Goal: Task Accomplishment & Management: Use online tool/utility

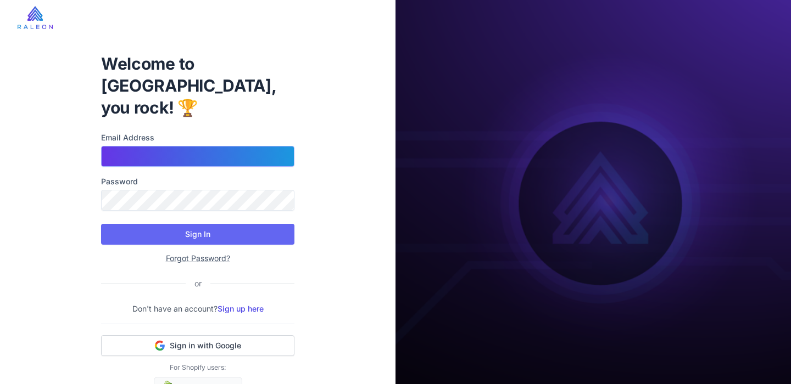
click at [151, 146] on input "Email Address" at bounding box center [197, 156] width 193 height 21
type input "**********"
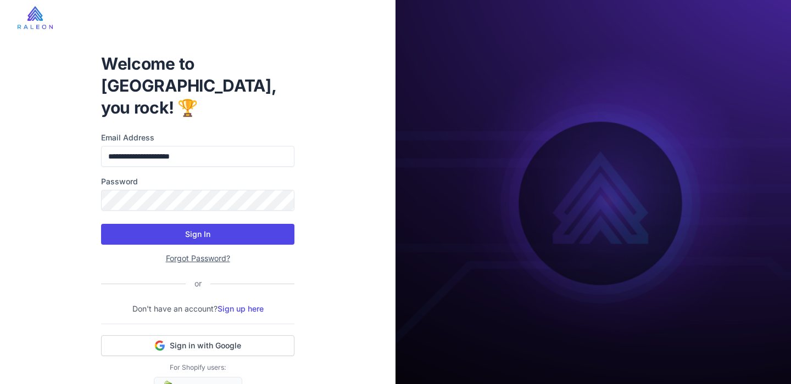
click at [178, 224] on button "Sign In" at bounding box center [197, 234] width 193 height 21
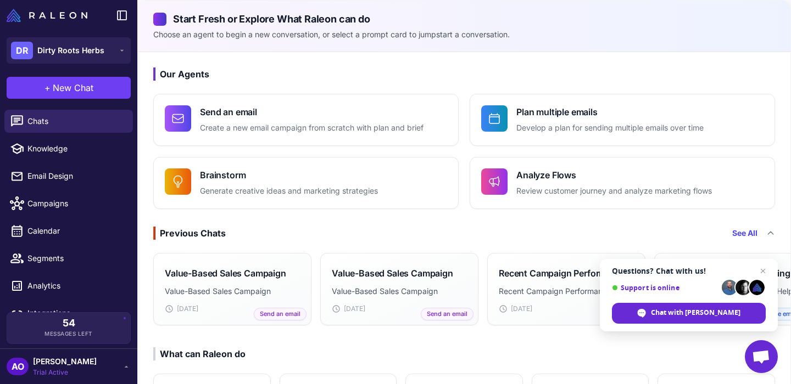
click at [87, 366] on span "Andres Ocampo" at bounding box center [65, 362] width 64 height 12
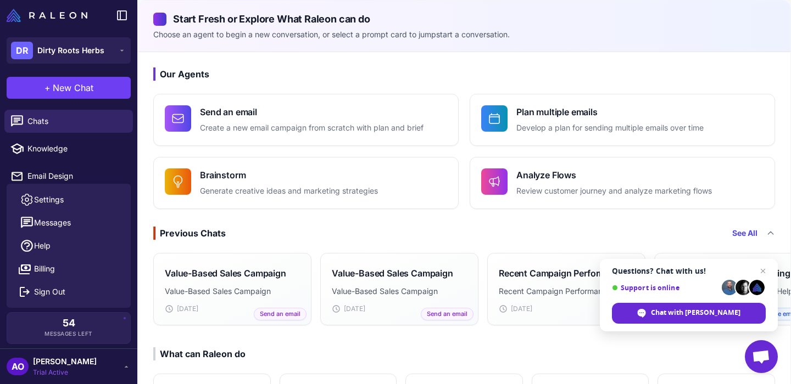
click at [87, 366] on span "Andres Ocampo" at bounding box center [65, 362] width 64 height 12
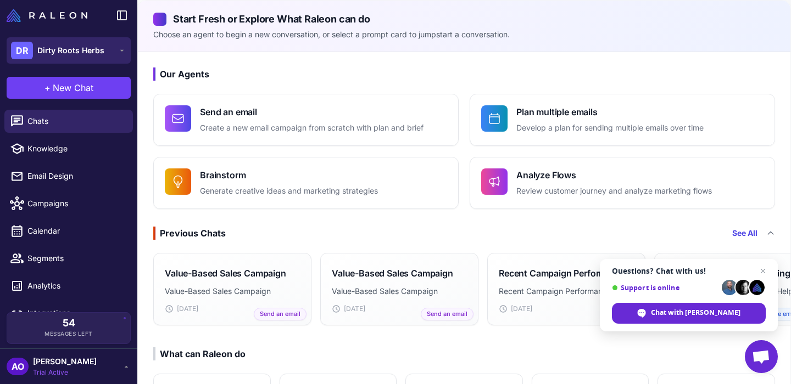
click at [91, 53] on span "Dirty Roots Herbs" at bounding box center [70, 50] width 67 height 12
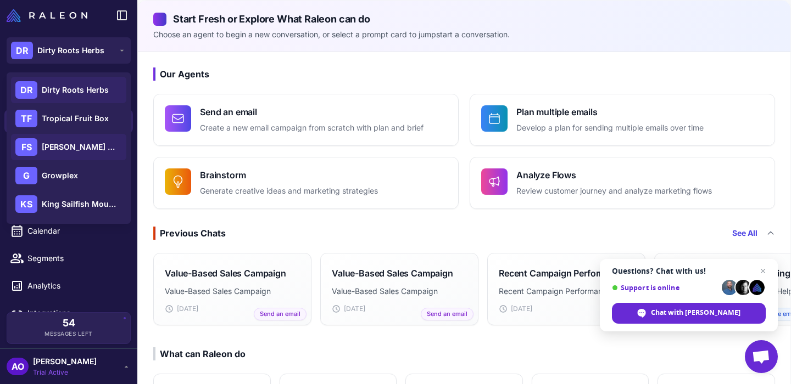
click at [80, 154] on div "FS Flora Sophia Botanicals" at bounding box center [68, 147] width 115 height 26
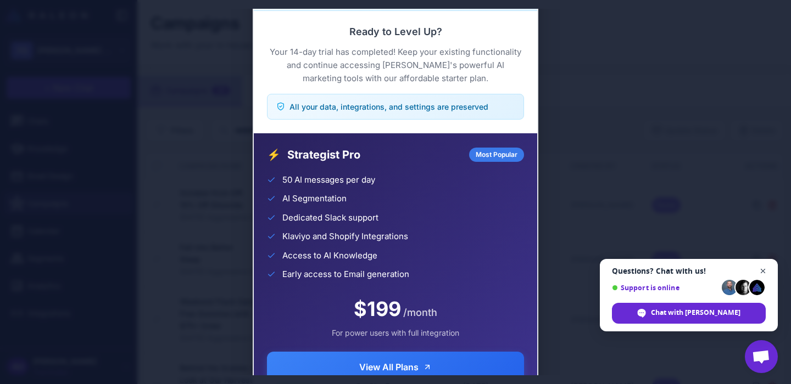
click at [763, 270] on span "Close chat" at bounding box center [763, 272] width 14 height 14
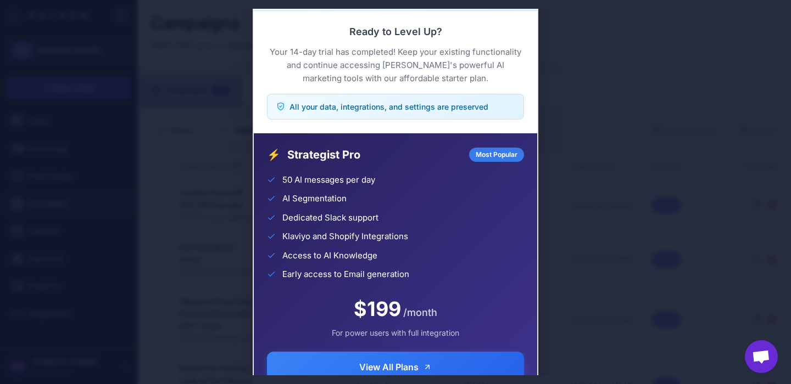
click at [648, 248] on div "Trial Complete Continue your AI marketing journey Ready to Level Up? Your 14-da…" at bounding box center [395, 192] width 791 height 367
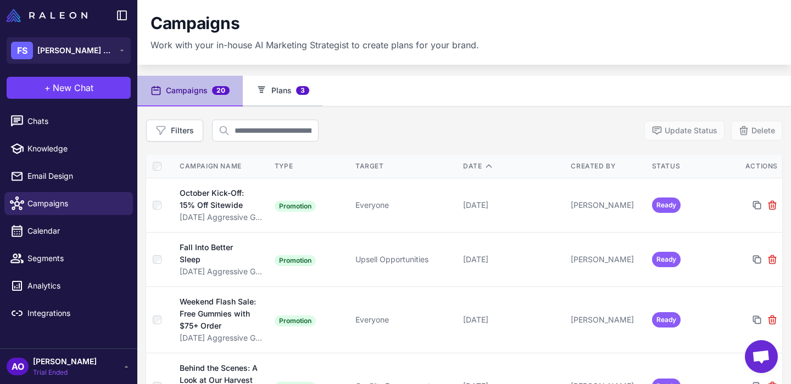
click at [288, 91] on button "Plans 3" at bounding box center [283, 91] width 80 height 31
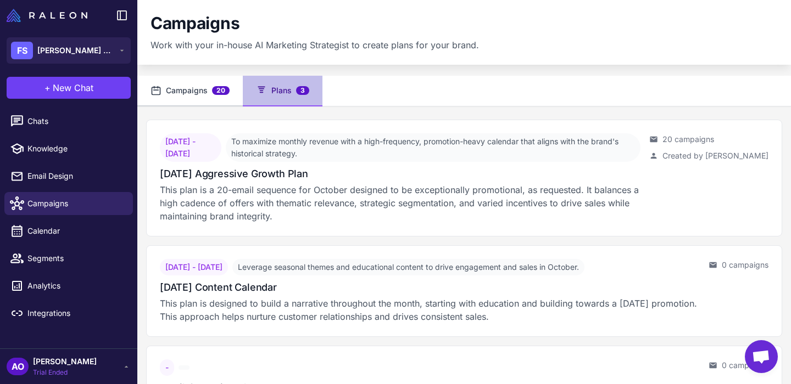
click at [191, 92] on button "Campaigns 20" at bounding box center [189, 91] width 105 height 31
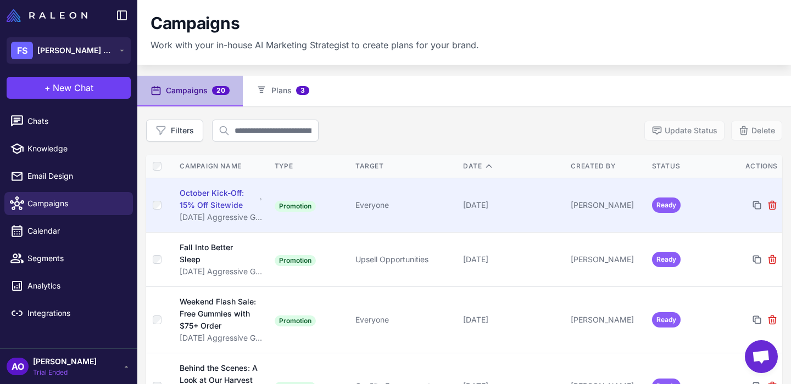
click at [207, 198] on div "October Kick-Off: 15% Off Sitewide" at bounding box center [218, 199] width 76 height 24
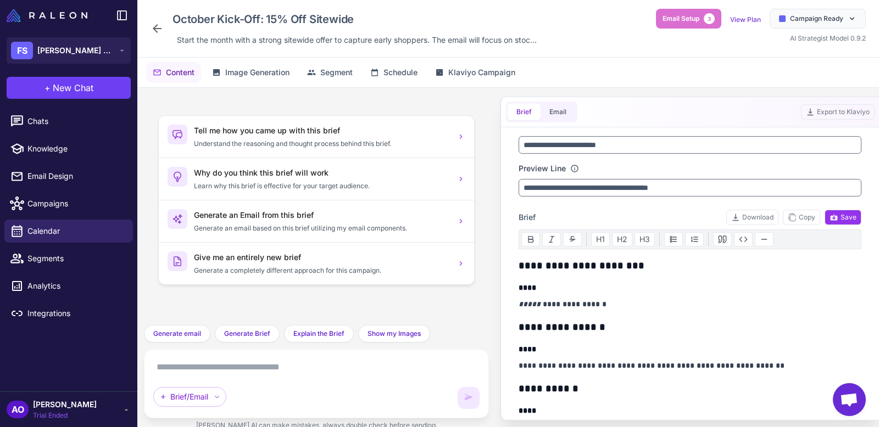
scroll to position [11, 0]
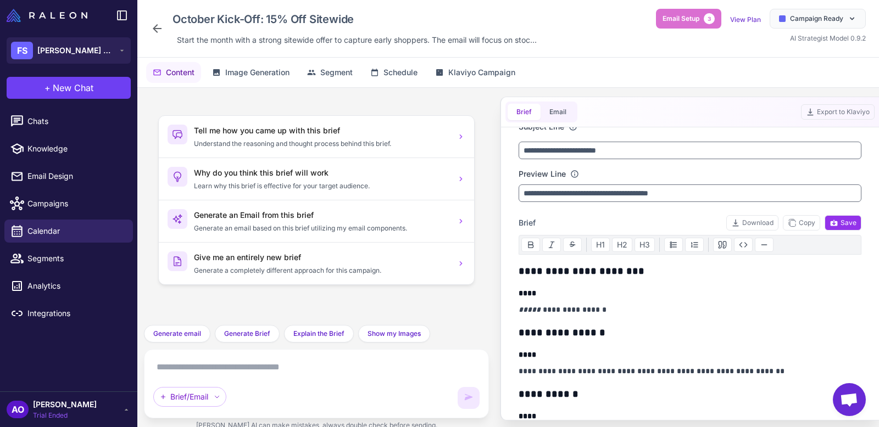
click at [723, 312] on p "**********" at bounding box center [689, 309] width 343 height 13
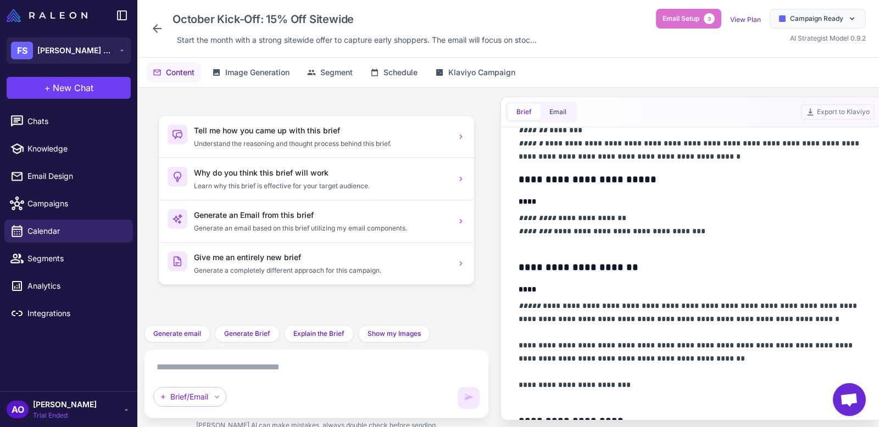
scroll to position [0, 0]
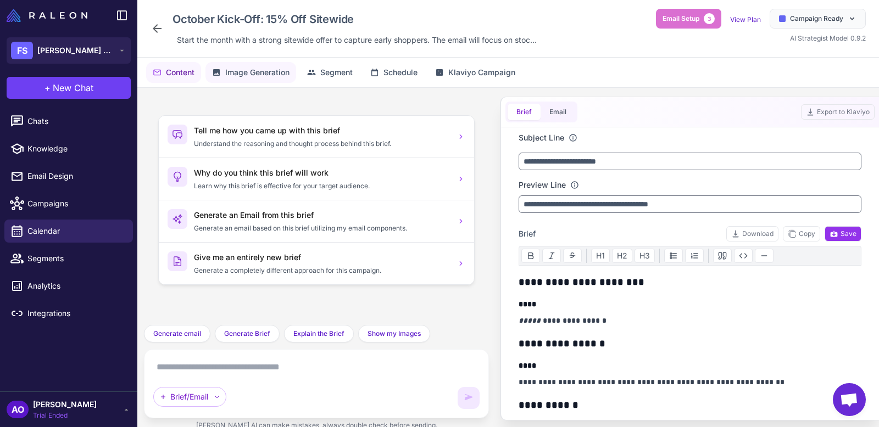
click at [252, 74] on span "Image Generation" at bounding box center [257, 72] width 64 height 12
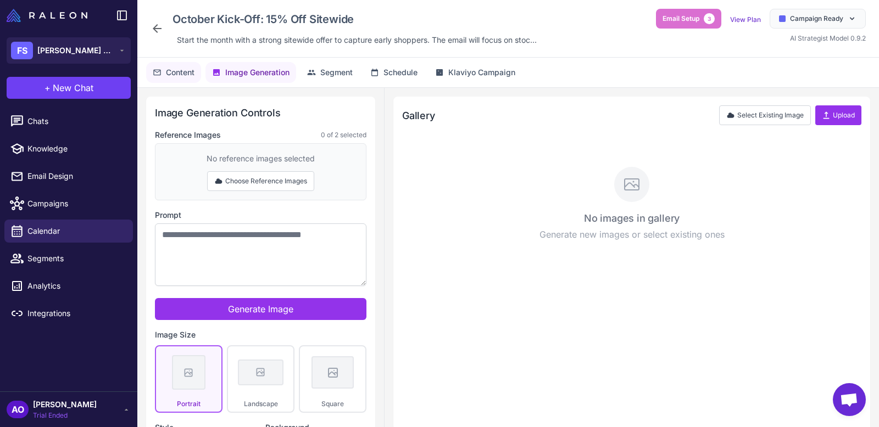
click at [175, 75] on span "Content" at bounding box center [180, 72] width 29 height 12
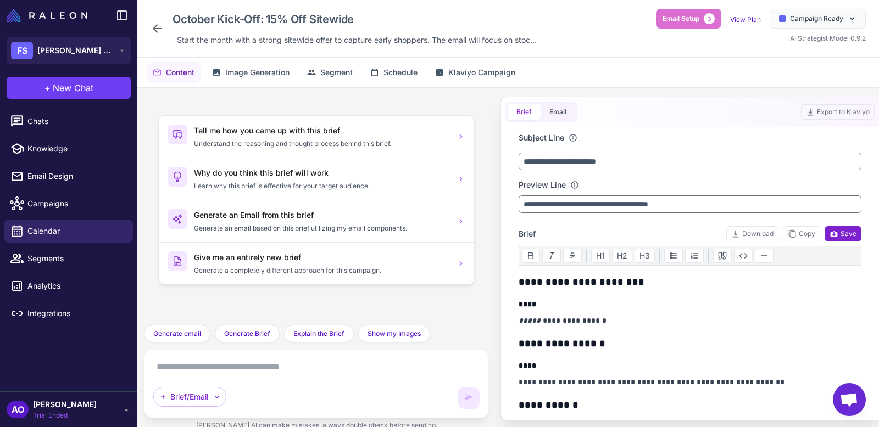
click at [790, 229] on span "Save" at bounding box center [842, 234] width 27 height 10
click at [561, 112] on button "Email" at bounding box center [557, 112] width 35 height 16
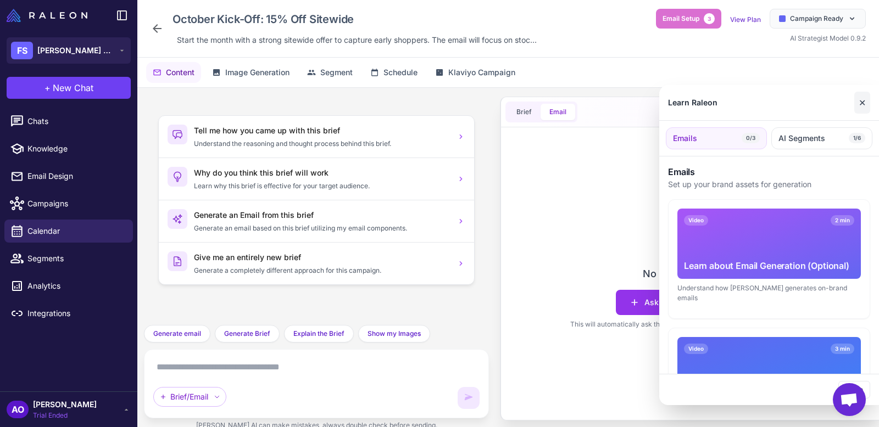
click at [790, 105] on button "✕" at bounding box center [862, 103] width 16 height 22
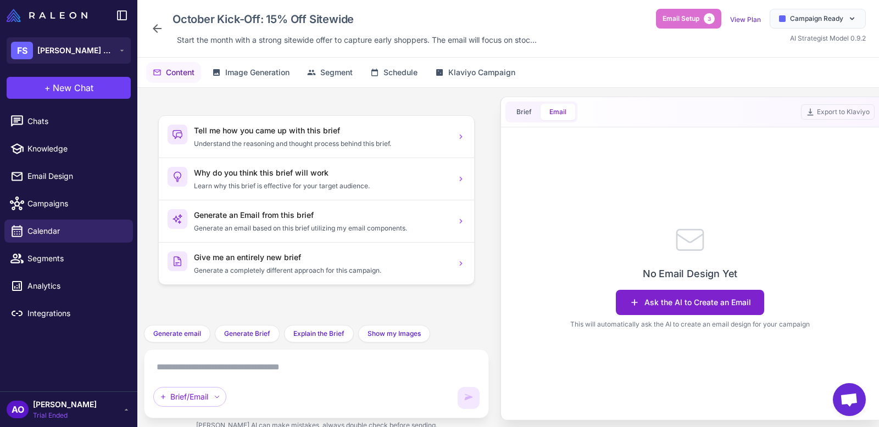
click at [679, 307] on button "Ask the AI to Create an Email" at bounding box center [690, 302] width 148 height 25
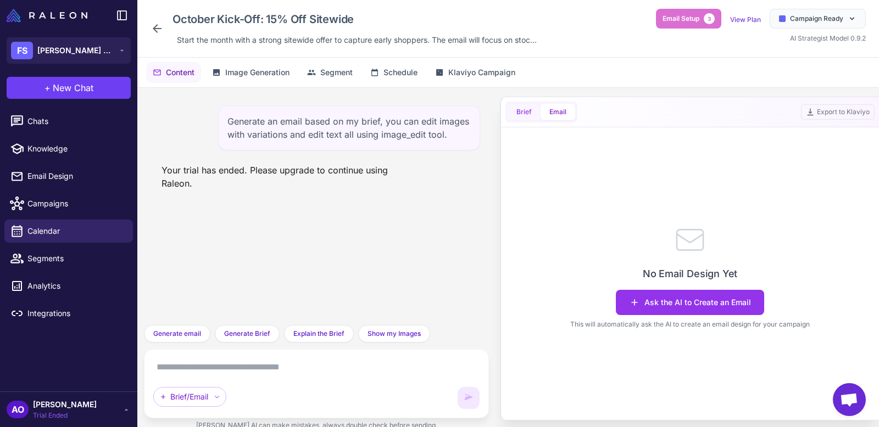
click at [517, 111] on button "Brief" at bounding box center [524, 112] width 33 height 16
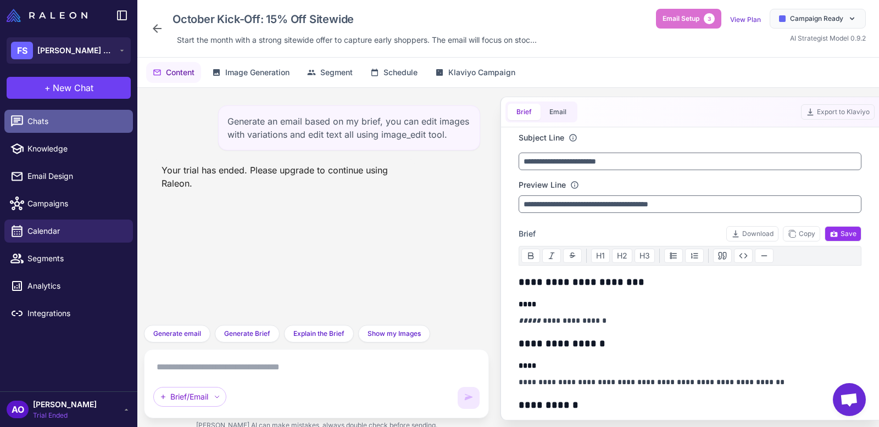
click at [43, 121] on span "Chats" at bounding box center [75, 121] width 97 height 12
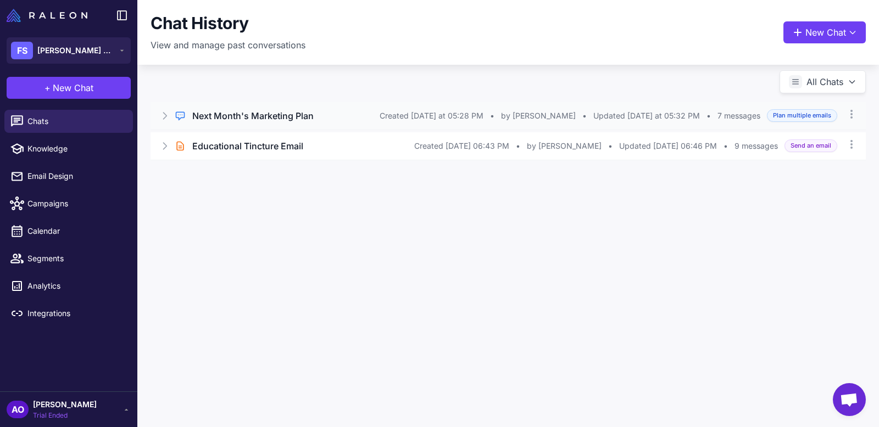
click at [255, 120] on h3 "Next Month's Marketing Plan" at bounding box center [252, 115] width 121 height 13
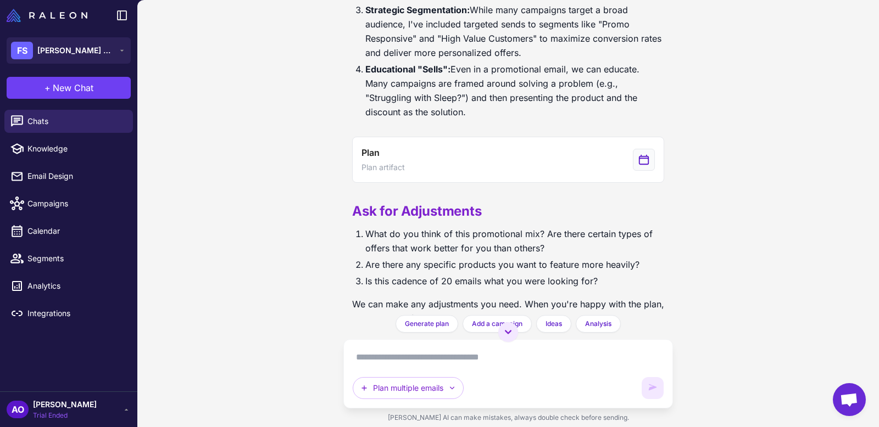
scroll to position [1218, 0]
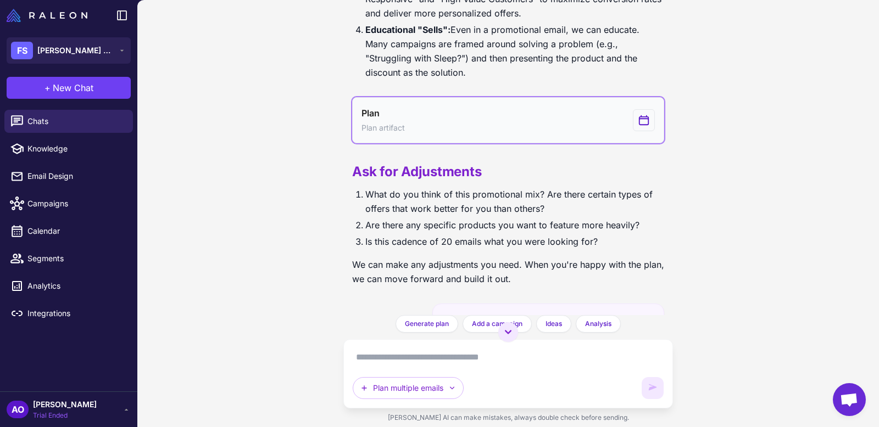
click at [472, 116] on button "Plan Plan artifact" at bounding box center [508, 120] width 312 height 46
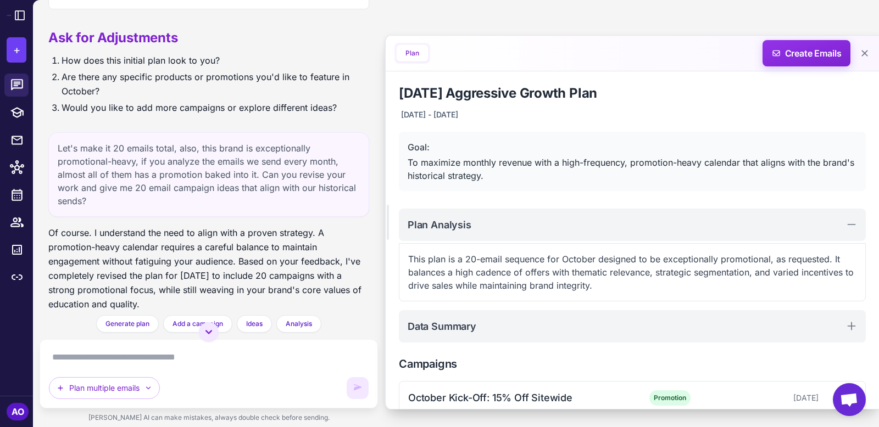
scroll to position [480, 0]
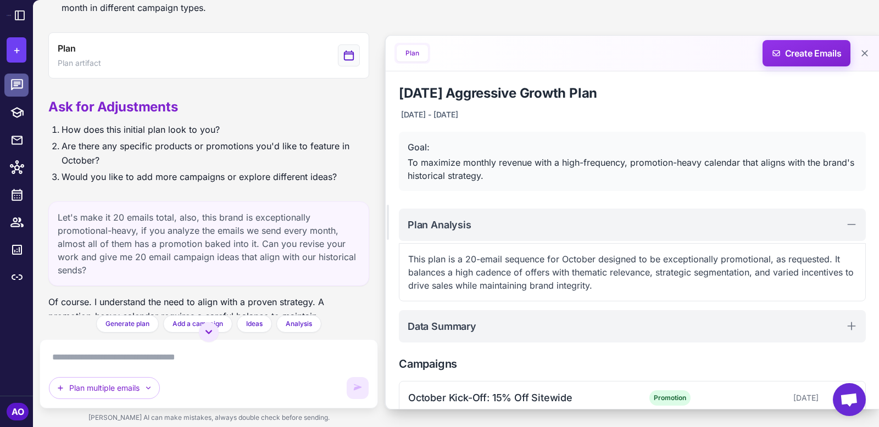
click at [15, 93] on link at bounding box center [16, 85] width 24 height 23
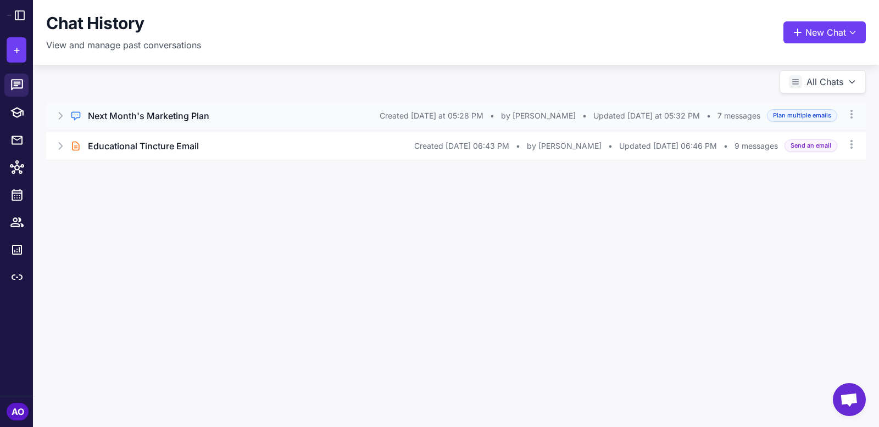
click at [130, 105] on div "Regular Chat Next Month's Marketing Plan Created Today at 05:28 PM • by Andres …" at bounding box center [455, 115] width 819 height 27
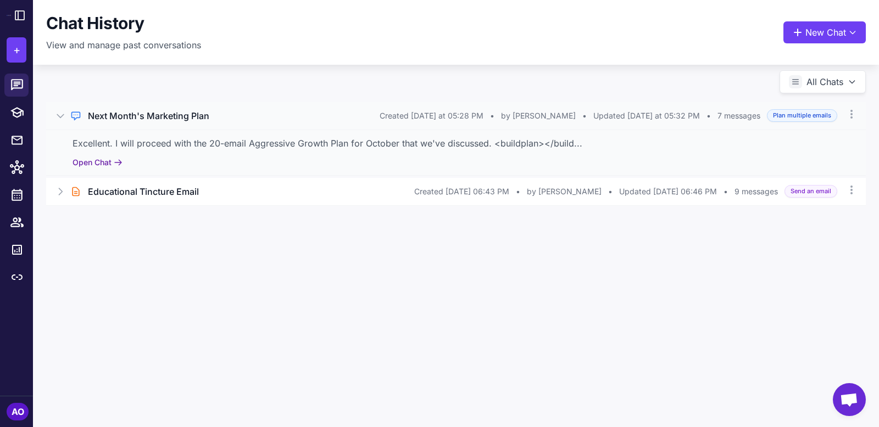
click at [113, 162] on button "Open Chat" at bounding box center [98, 163] width 50 height 12
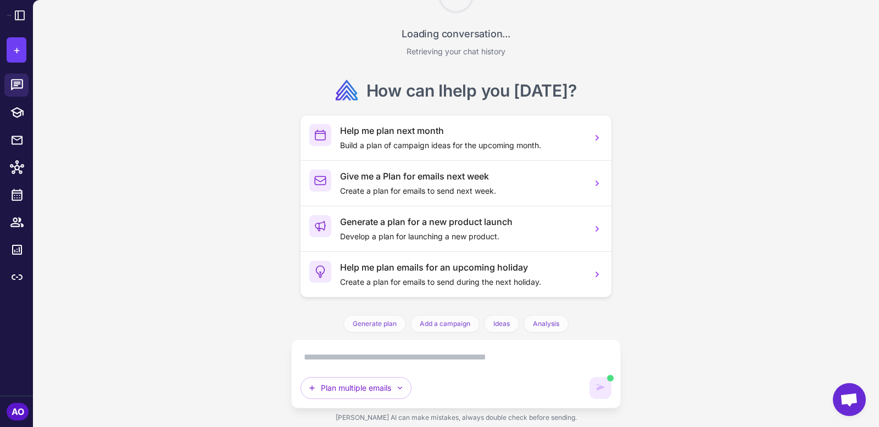
scroll to position [1404, 0]
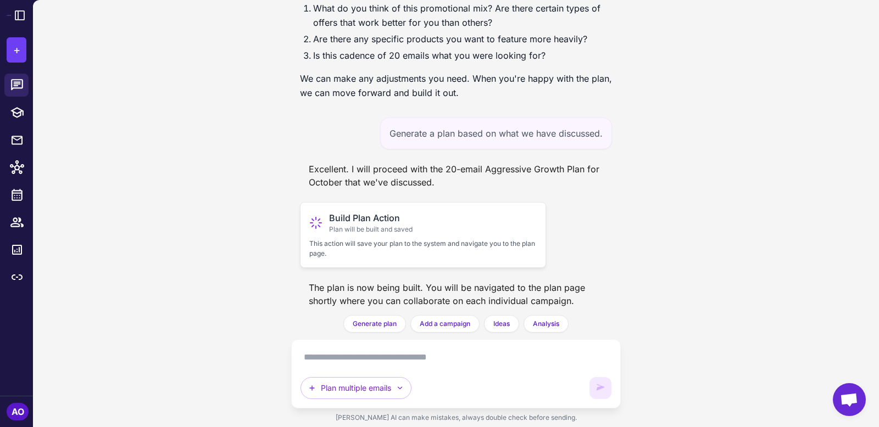
click at [348, 225] on span "Plan will be built and saved" at bounding box center [370, 230] width 83 height 10
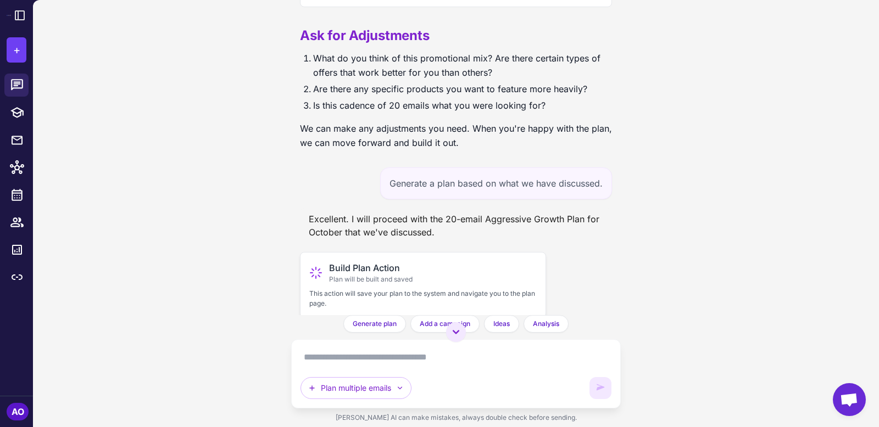
scroll to position [1352, 0]
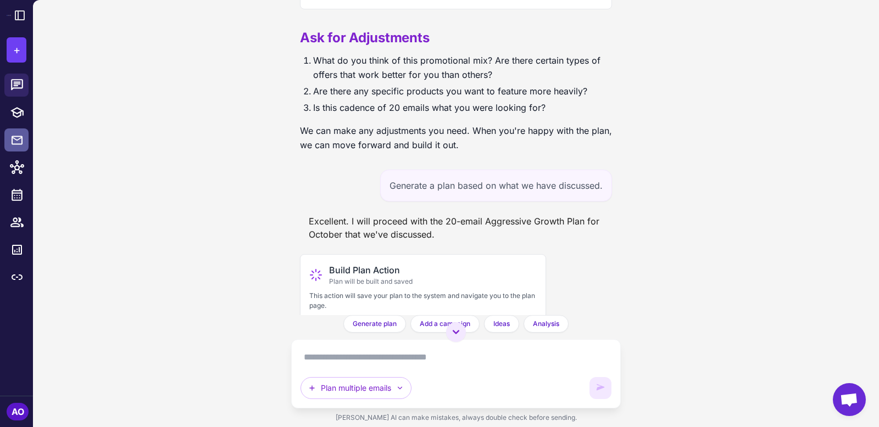
click at [20, 135] on icon at bounding box center [16, 140] width 13 height 14
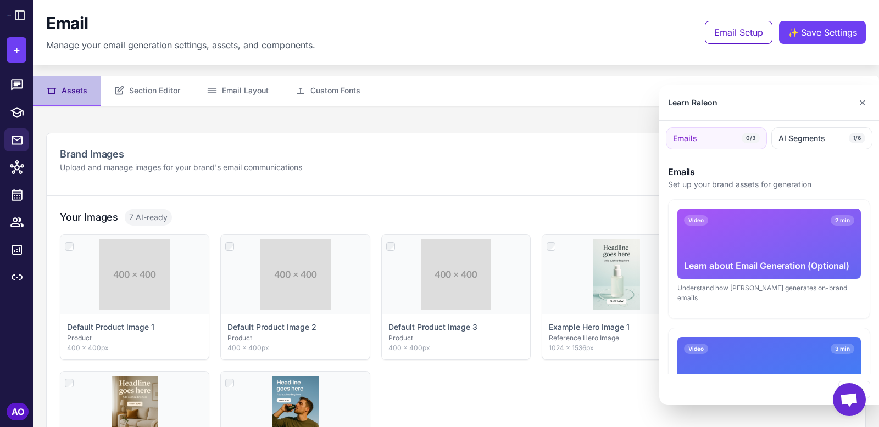
click at [19, 83] on div at bounding box center [439, 213] width 879 height 427
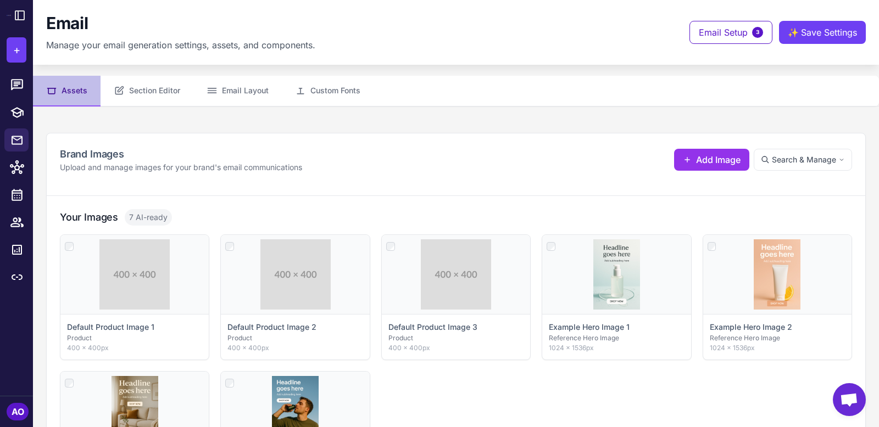
click at [19, 83] on icon at bounding box center [17, 84] width 12 height 11
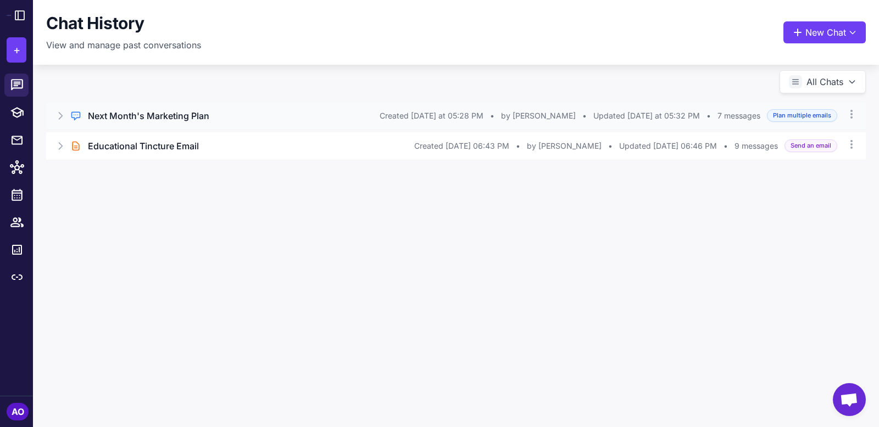
click at [155, 114] on h3 "Next Month's Marketing Plan" at bounding box center [148, 115] width 121 height 13
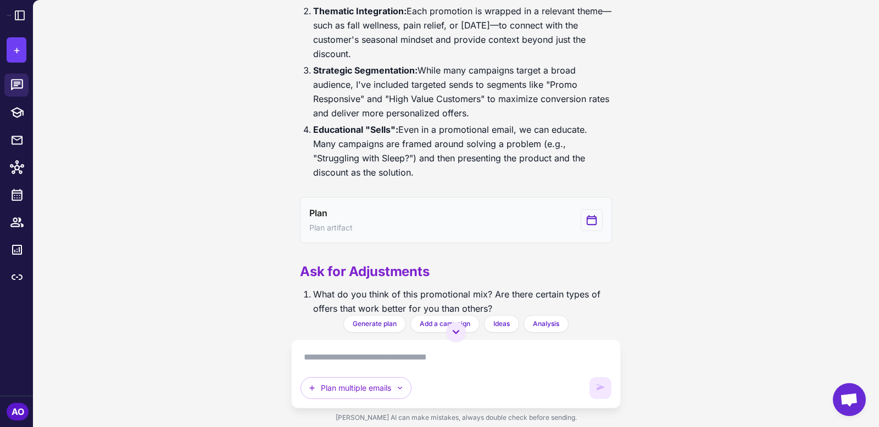
scroll to position [1119, 0]
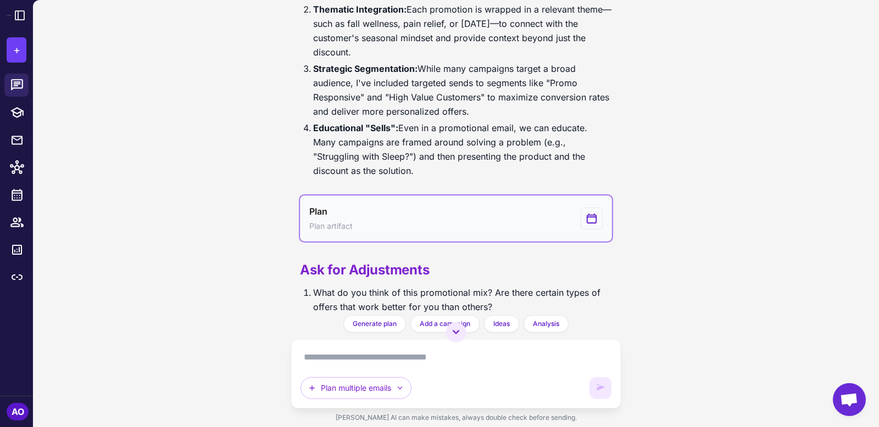
click at [356, 213] on button "Plan Plan artifact" at bounding box center [456, 219] width 312 height 46
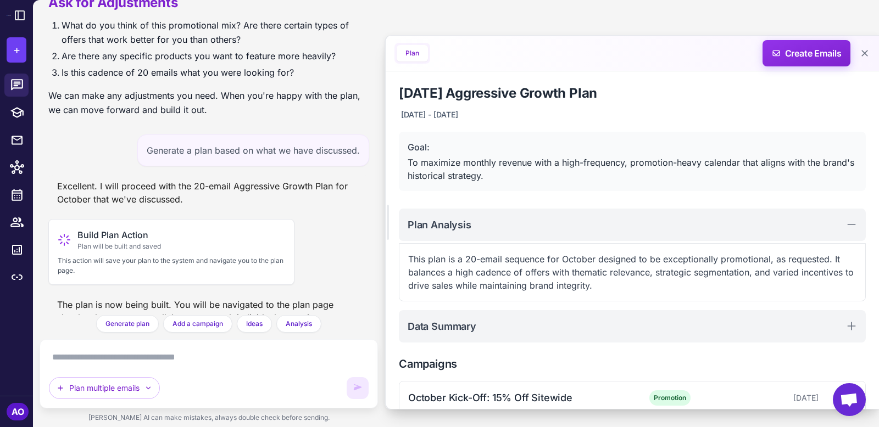
scroll to position [1404, 0]
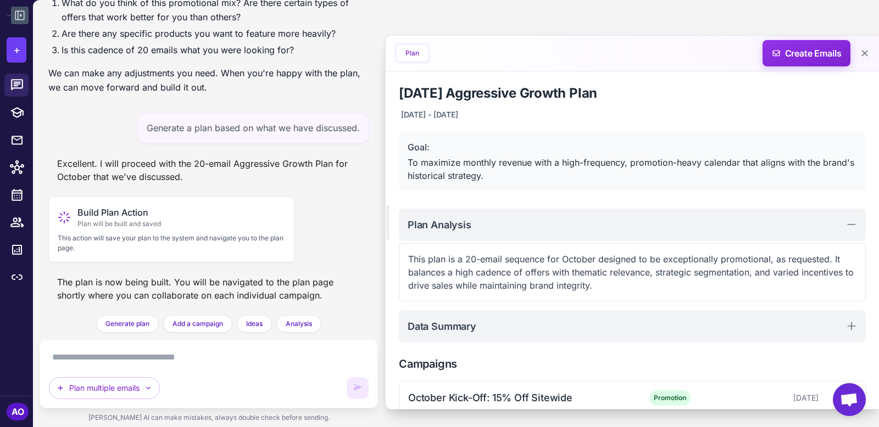
click at [14, 18] on icon at bounding box center [19, 15] width 13 height 13
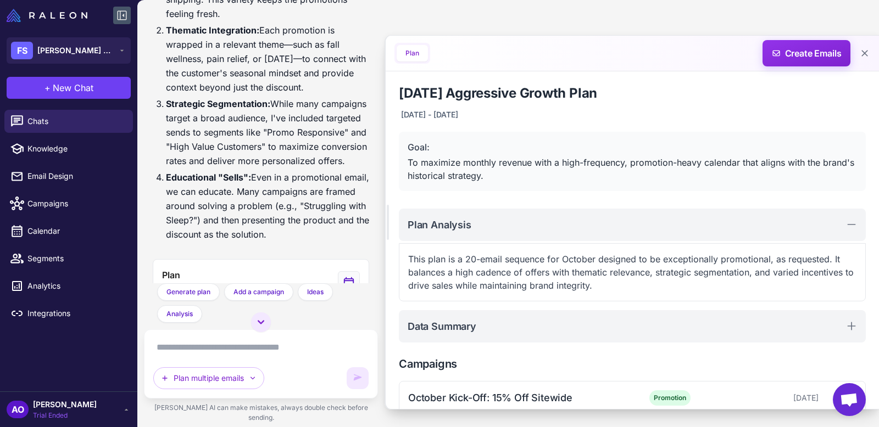
scroll to position [1788, 0]
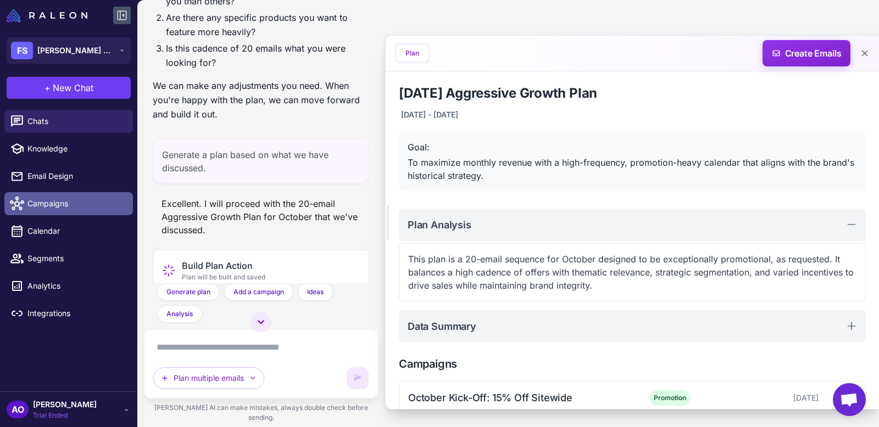
click at [60, 206] on span "Campaigns" at bounding box center [75, 204] width 97 height 12
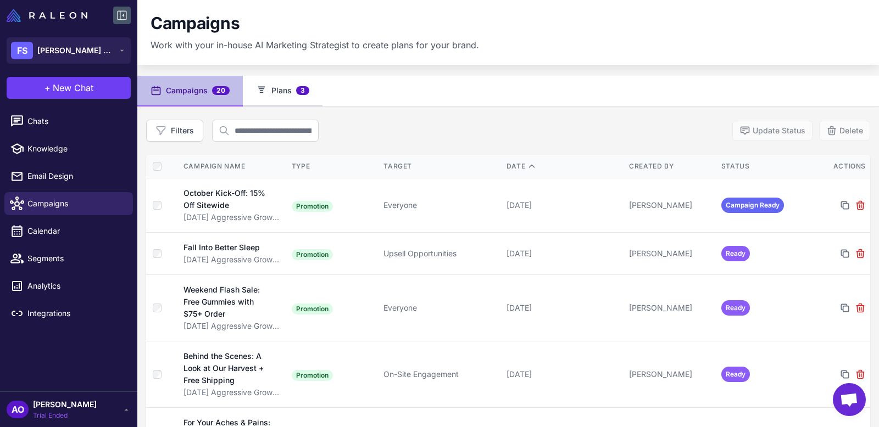
click at [295, 83] on button "Plans 3" at bounding box center [283, 91] width 80 height 31
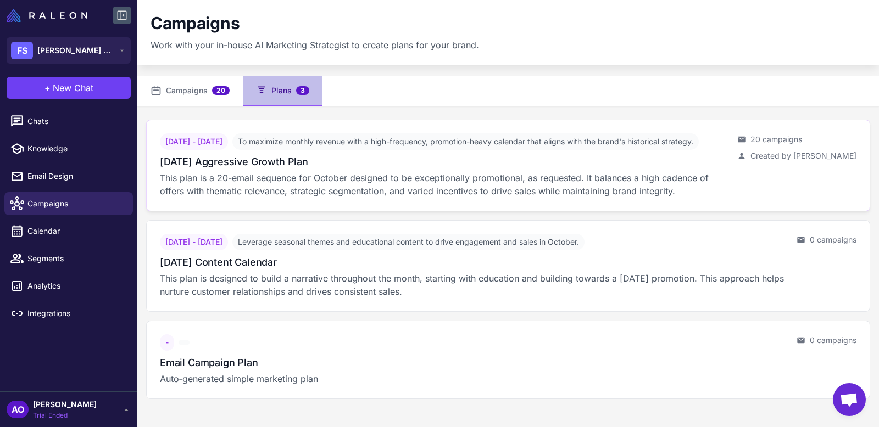
click at [267, 169] on h3 "October 2025 Aggressive Growth Plan" at bounding box center [234, 161] width 148 height 15
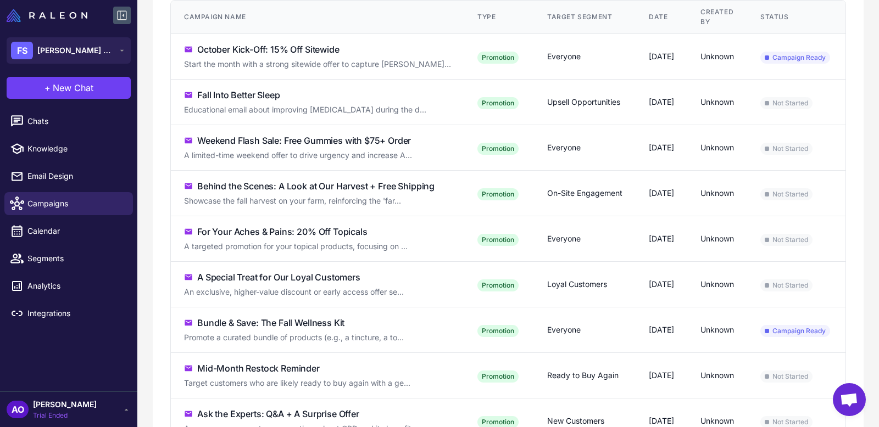
scroll to position [252, 0]
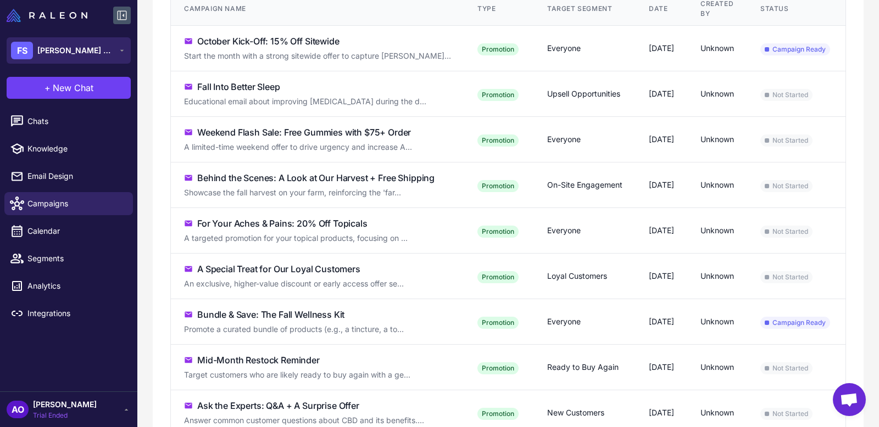
click at [71, 53] on span "Flora Sophia Botanicals" at bounding box center [75, 50] width 77 height 12
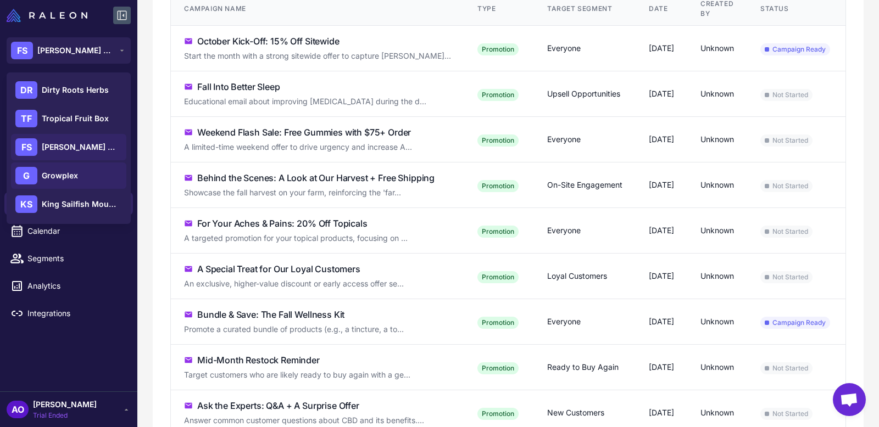
click at [70, 184] on div "G Growplex" at bounding box center [68, 176] width 115 height 26
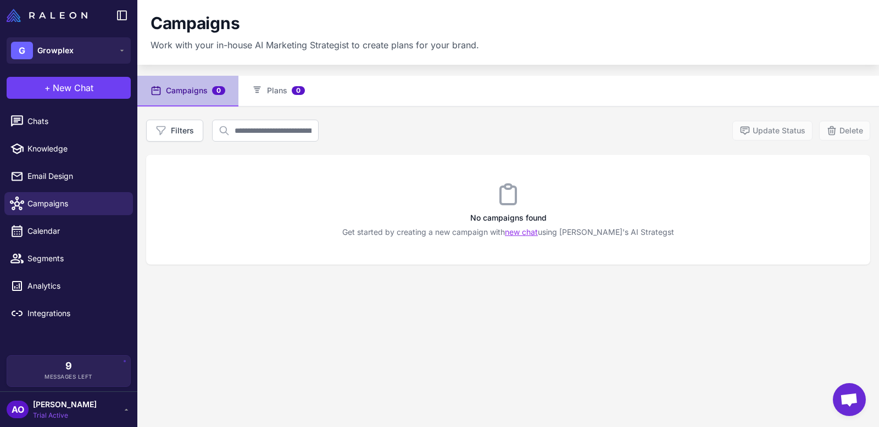
click at [538, 231] on link "new chat" at bounding box center [521, 231] width 33 height 9
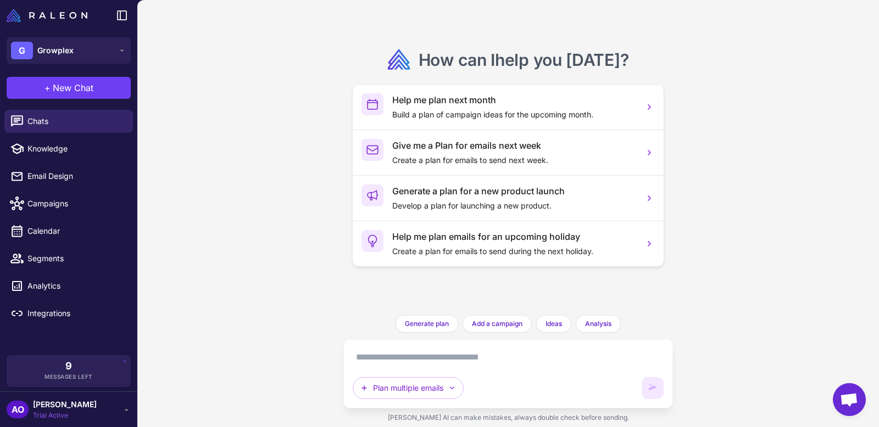
click at [409, 356] on textarea at bounding box center [508, 358] width 311 height 18
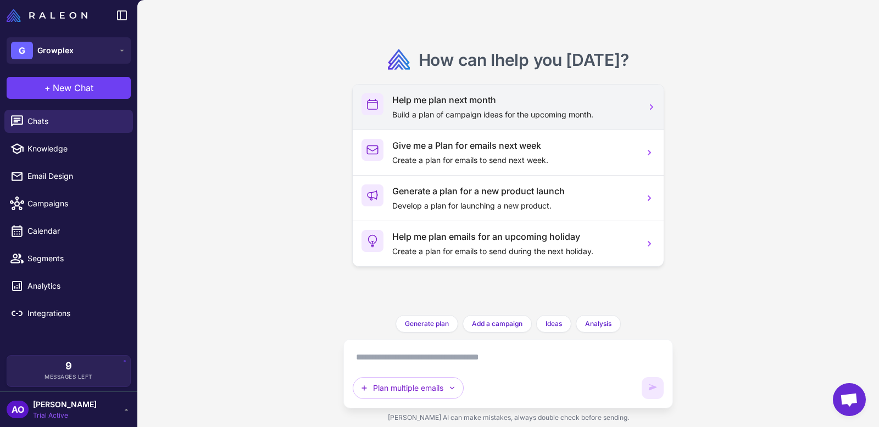
click at [473, 111] on p "Build a plan of campaign ideas for the upcoming month." at bounding box center [513, 115] width 243 height 12
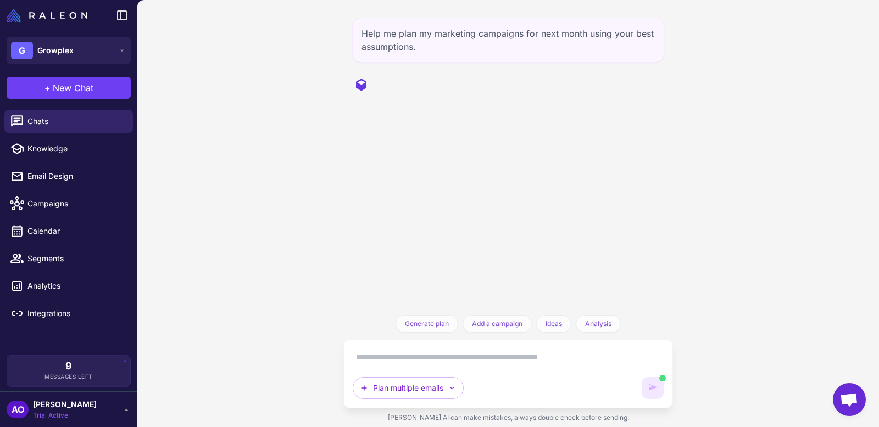
click at [405, 360] on textarea at bounding box center [508, 358] width 311 height 18
type textarea "*"
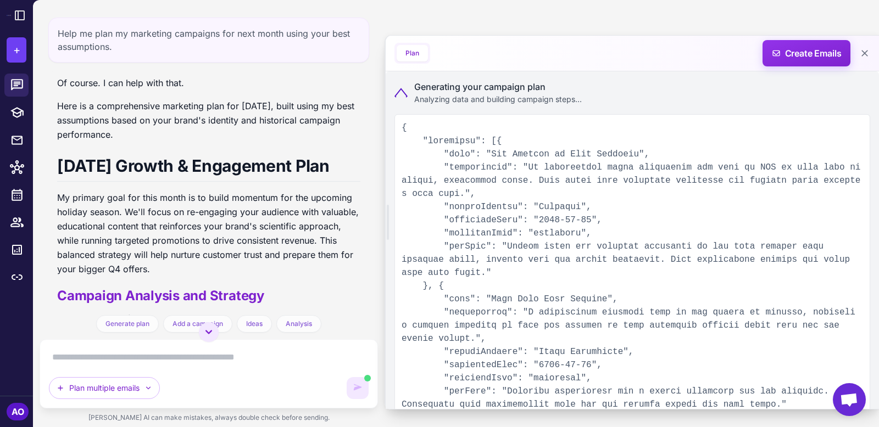
scroll to position [29, 0]
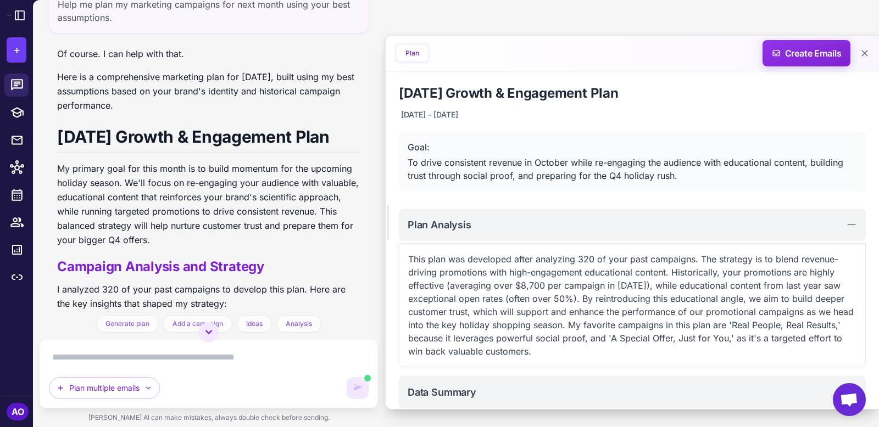
click at [209, 356] on textarea at bounding box center [209, 358] width 320 height 18
paste textarea "**********"
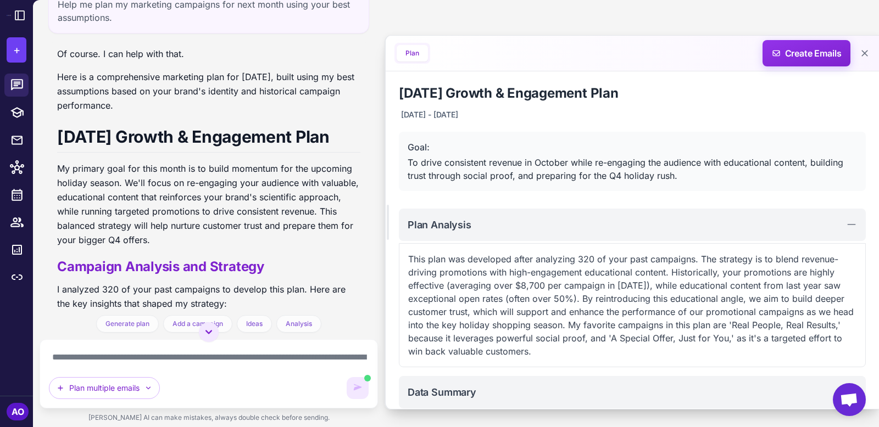
scroll to position [36, 0]
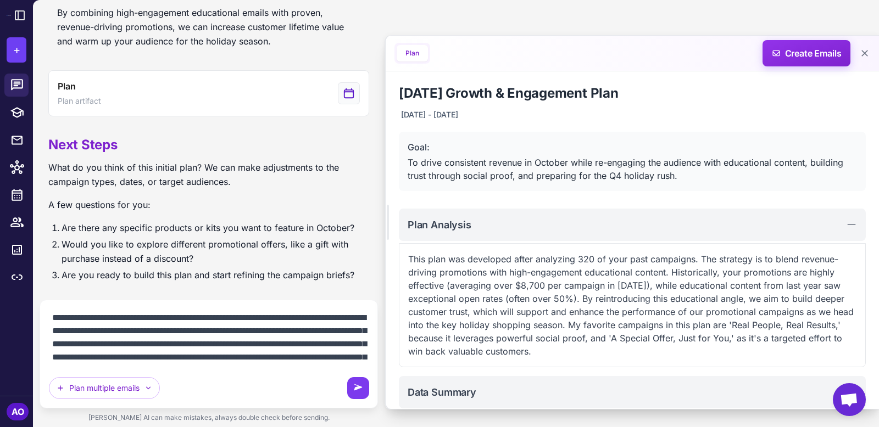
type textarea "**********"
click at [356, 387] on icon at bounding box center [358, 387] width 8 height 6
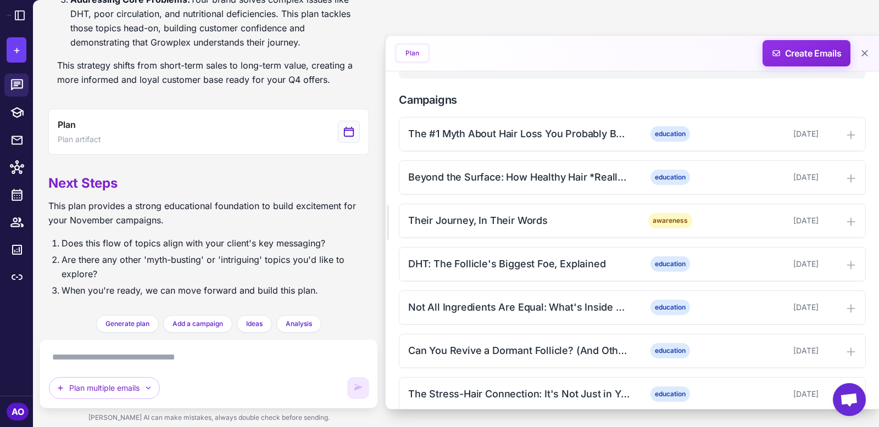
scroll to position [283, 0]
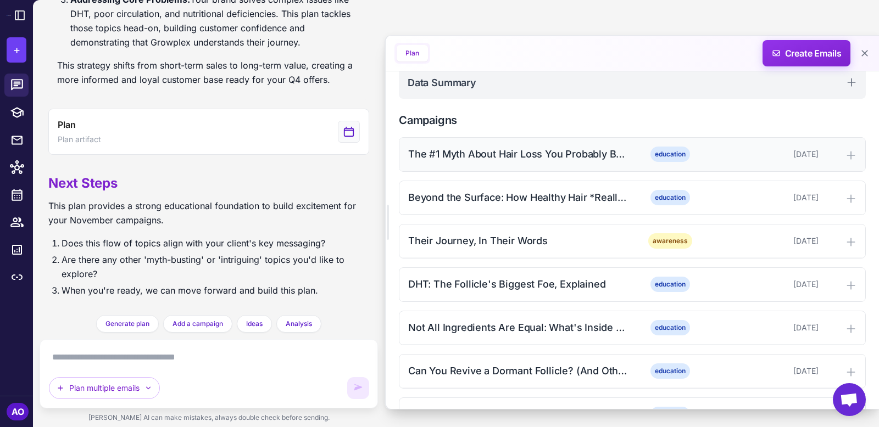
click at [592, 157] on div "The #1 Myth About Hair Loss You Probably Believe" at bounding box center [519, 154] width 222 height 15
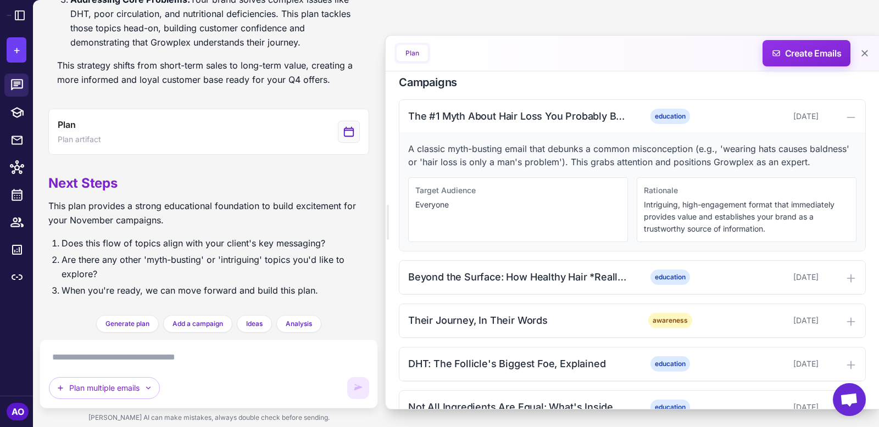
scroll to position [324, 0]
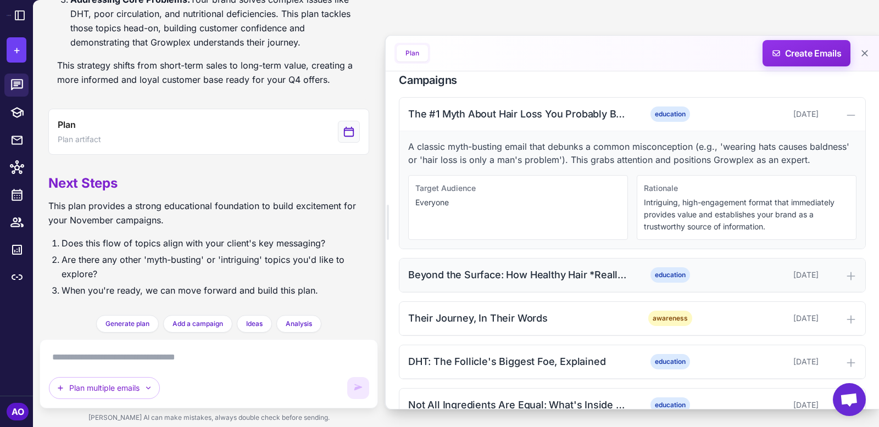
click at [581, 275] on div "Beyond the Surface: How Healthy Hair *Really* Starts" at bounding box center [519, 274] width 222 height 15
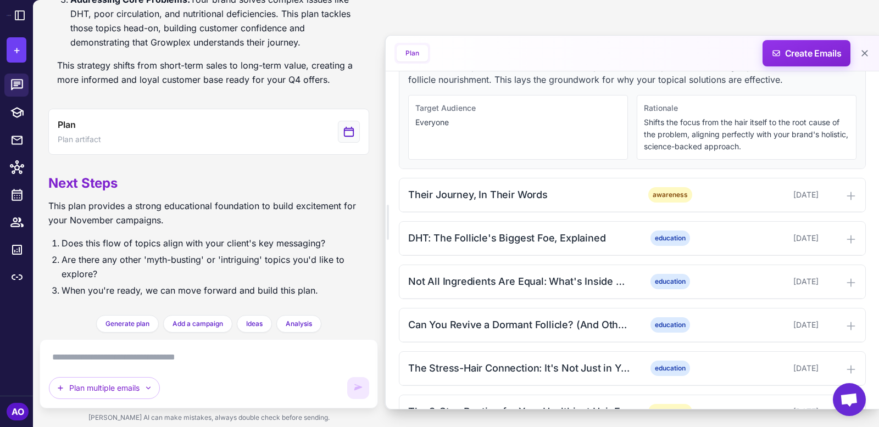
scroll to position [589, 0]
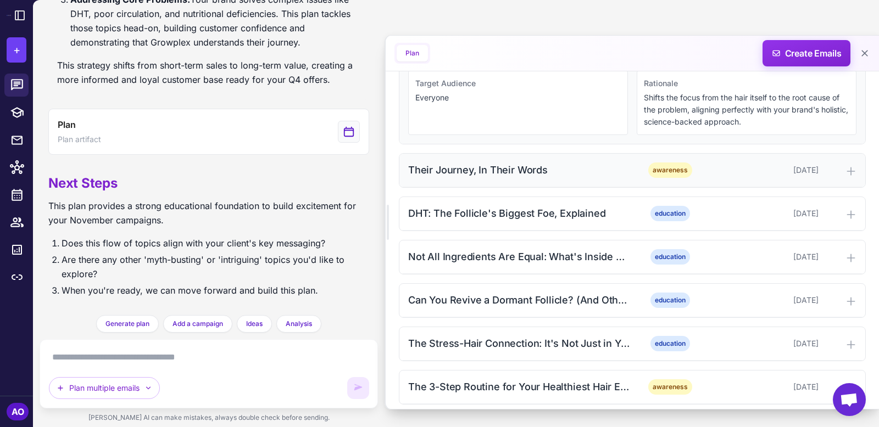
click at [565, 169] on div "Their Journey, In Their Words" at bounding box center [519, 170] width 222 height 15
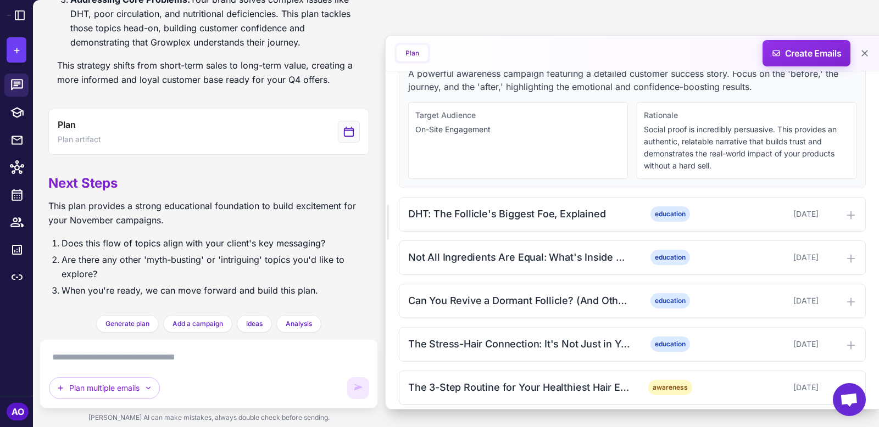
scroll to position [718, 0]
click at [568, 210] on div "DHT: The Follicle's Biggest Foe, Explained" at bounding box center [519, 214] width 222 height 15
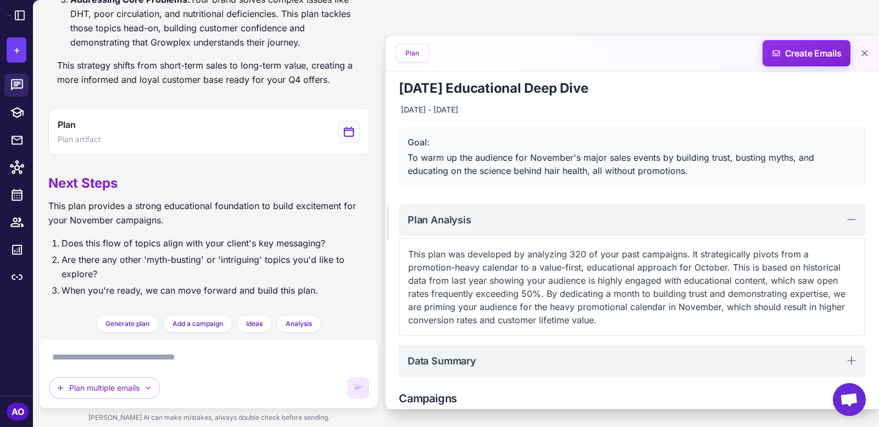
scroll to position [0, 0]
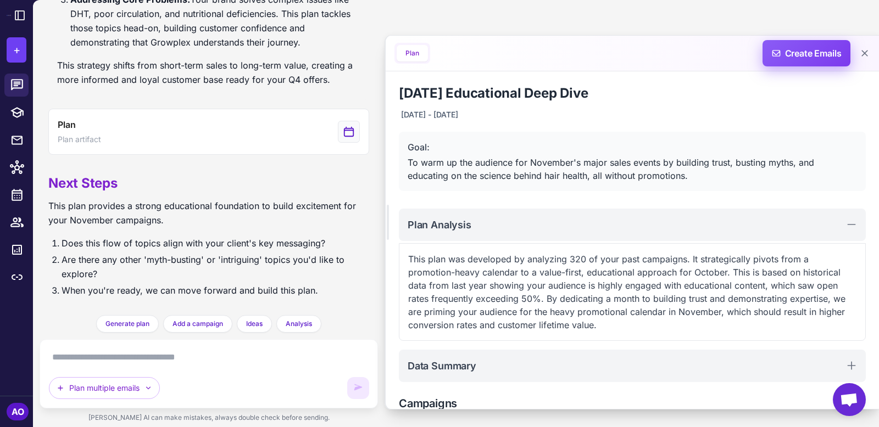
click at [801, 49] on span "Create Emails" at bounding box center [807, 53] width 96 height 26
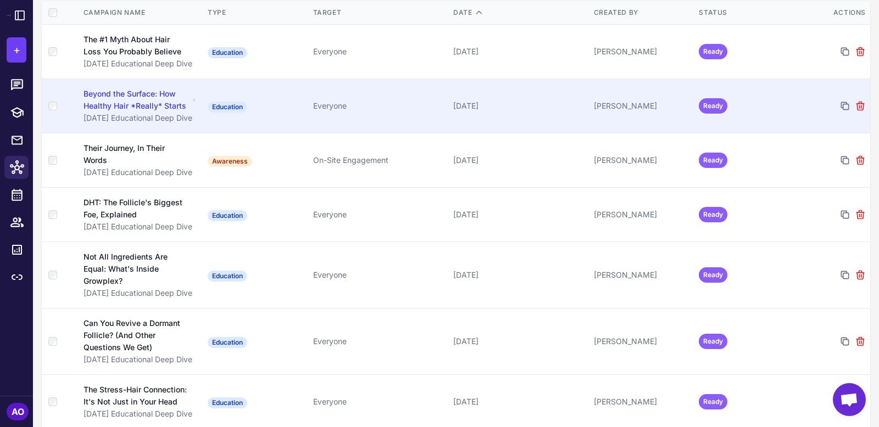
scroll to position [194, 0]
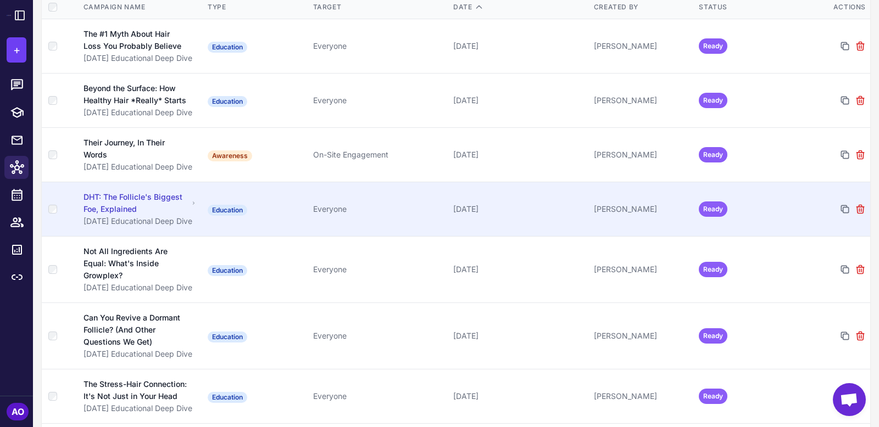
click at [293, 210] on td "Education" at bounding box center [255, 209] width 105 height 54
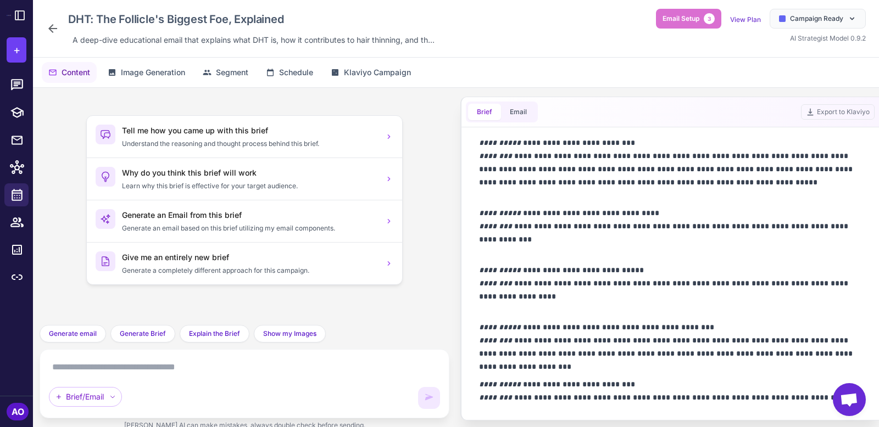
scroll to position [819, 0]
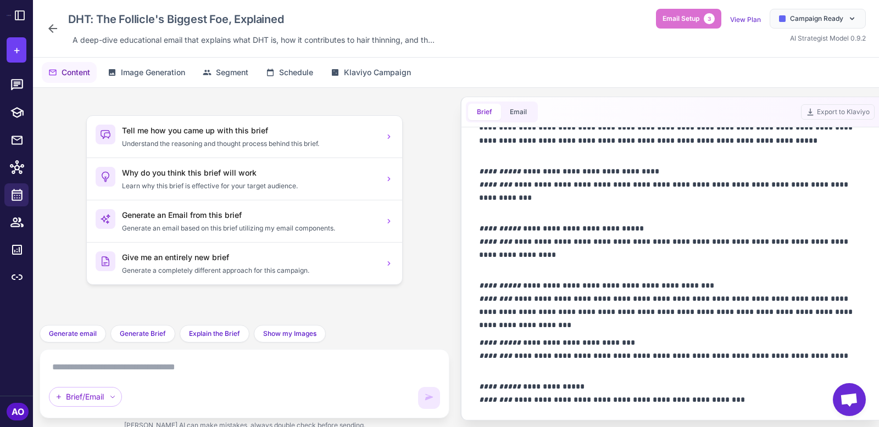
click at [205, 377] on div "Brief/Email" at bounding box center [244, 384] width 391 height 51
click at [208, 364] on textarea at bounding box center [244, 368] width 391 height 18
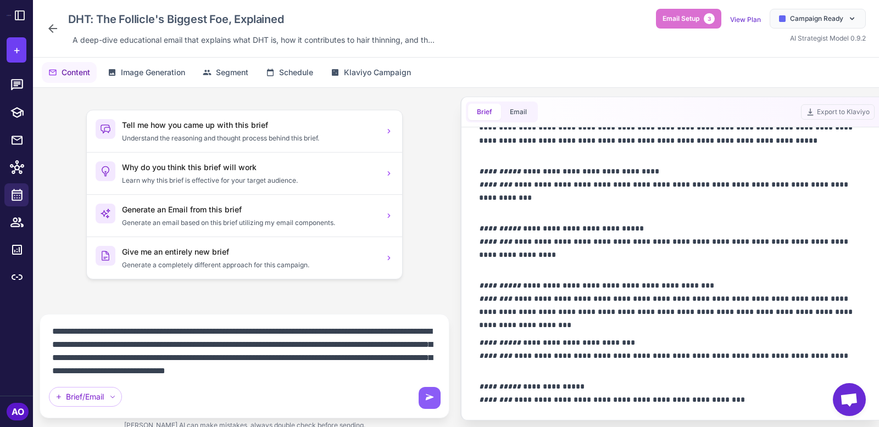
scroll to position [14, 0]
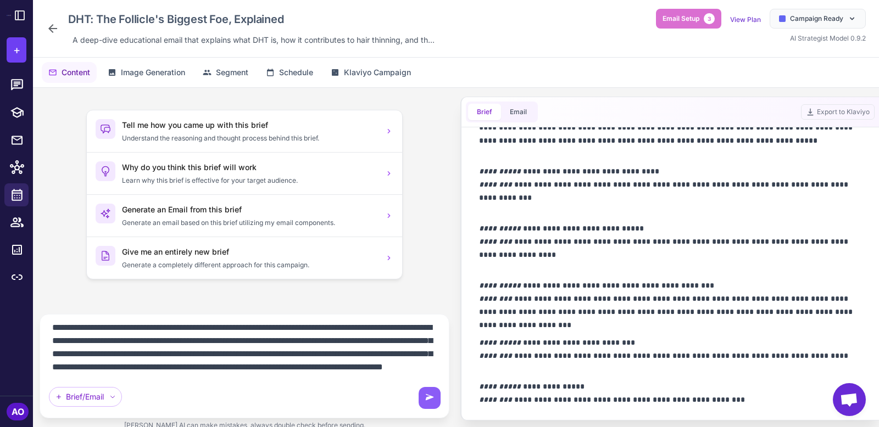
type textarea "**********"
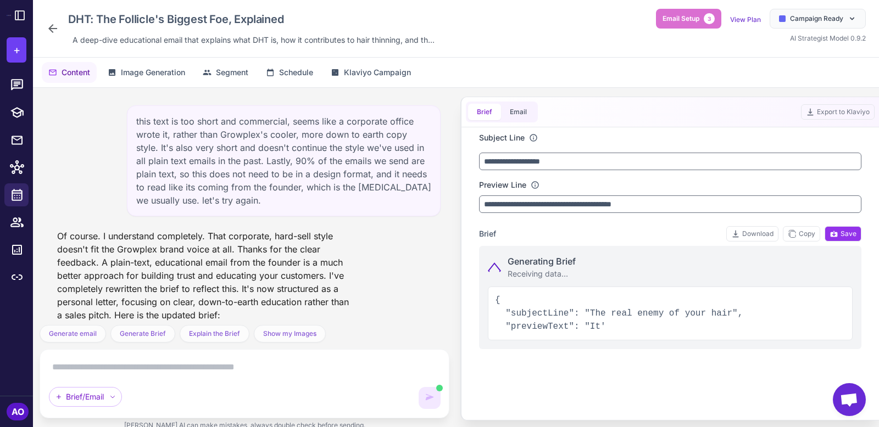
scroll to position [39, 0]
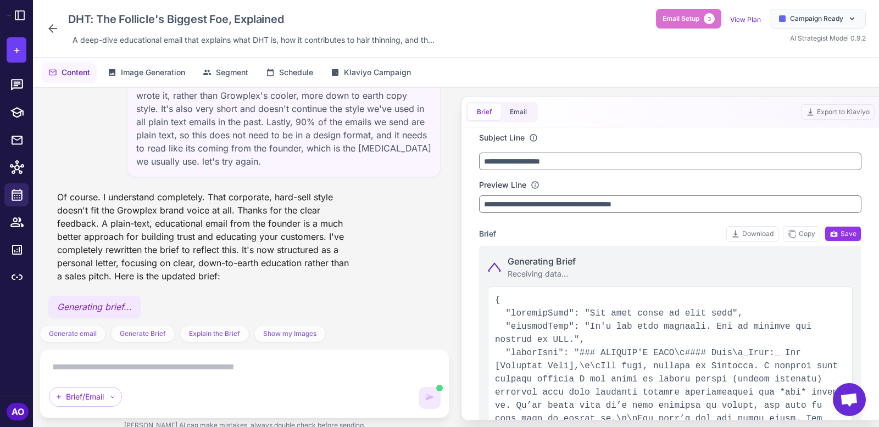
type input "**********"
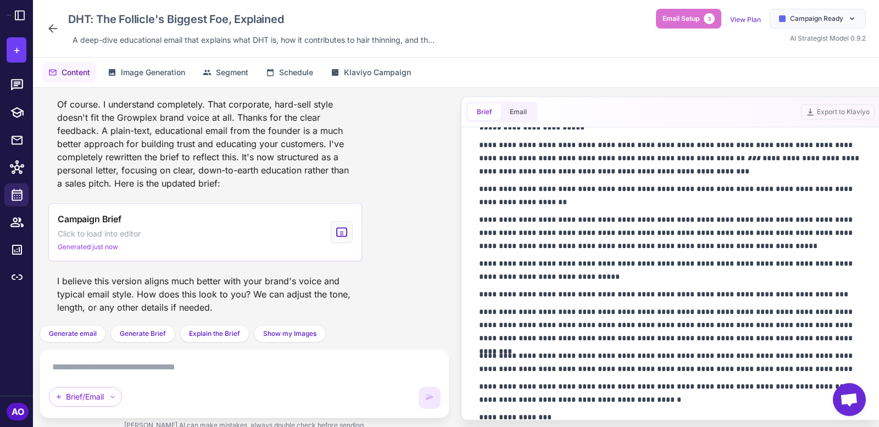
scroll to position [192, 0]
